Goal: Task Accomplishment & Management: Use online tool/utility

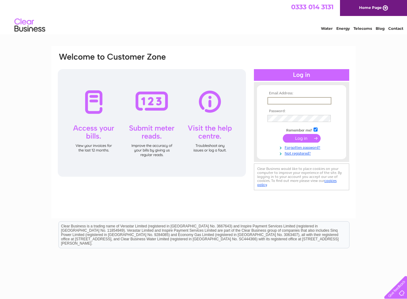
type input "info@crowninggloryscotland.com"
click at [302, 139] on input "submit" at bounding box center [302, 137] width 38 height 9
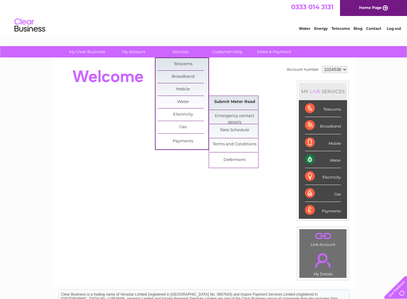
click at [223, 100] on link "Submit Meter Read" at bounding box center [234, 102] width 51 height 12
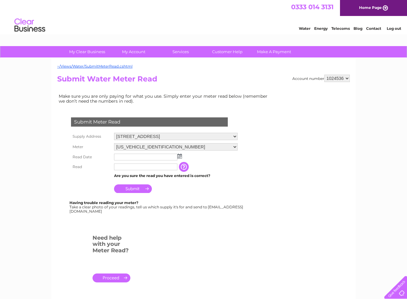
click at [155, 154] on input "text" at bounding box center [145, 157] width 63 height 7
click at [179, 155] on img at bounding box center [179, 156] width 5 height 5
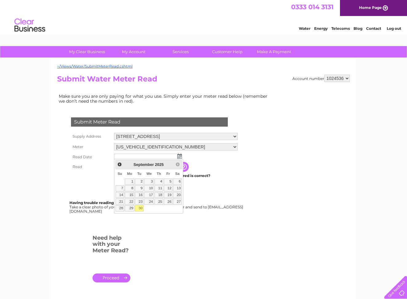
click at [140, 208] on link "30" at bounding box center [139, 208] width 9 height 6
type input "2025/09/30"
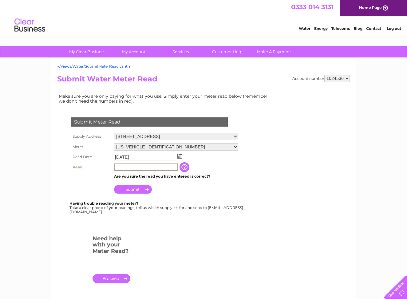
click at [142, 165] on input "text" at bounding box center [146, 167] width 64 height 7
type input "640"
click at [138, 188] on input "Submit" at bounding box center [133, 188] width 38 height 9
